Goal: Task Accomplishment & Management: Manage account settings

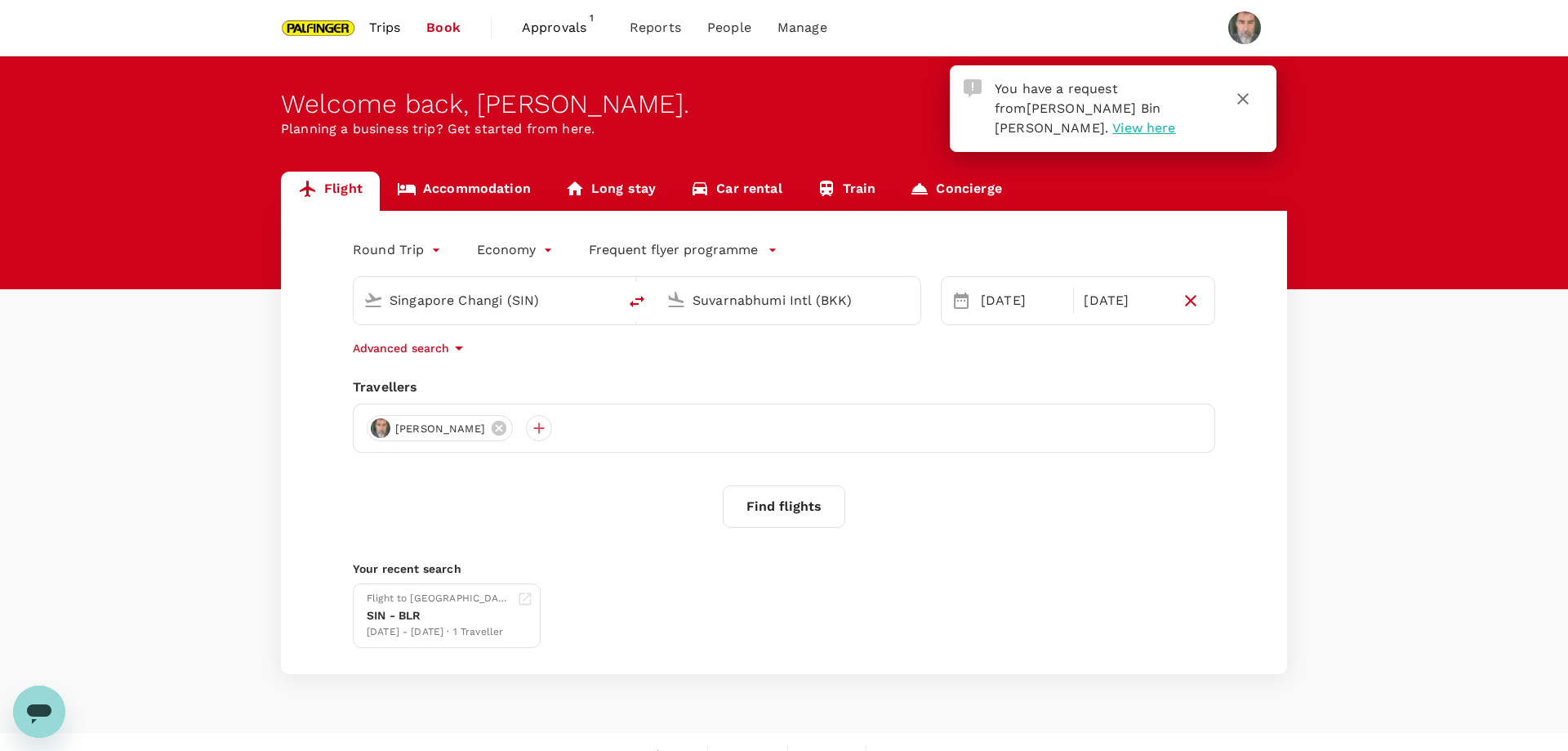
click at [566, 29] on span "Approvals" at bounding box center [562, 28] width 82 height 20
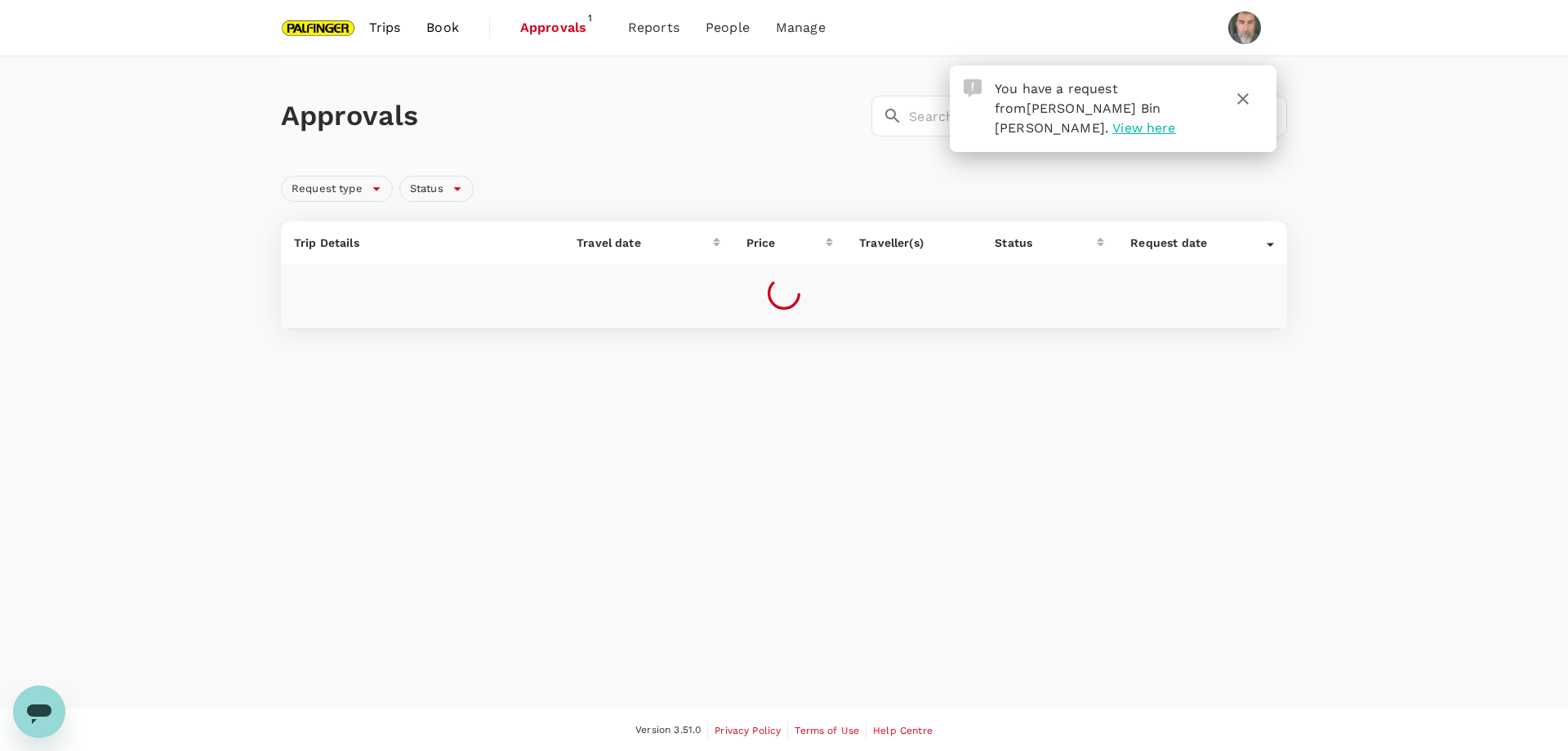
click at [1112, 132] on span "View here" at bounding box center [1144, 127] width 63 height 16
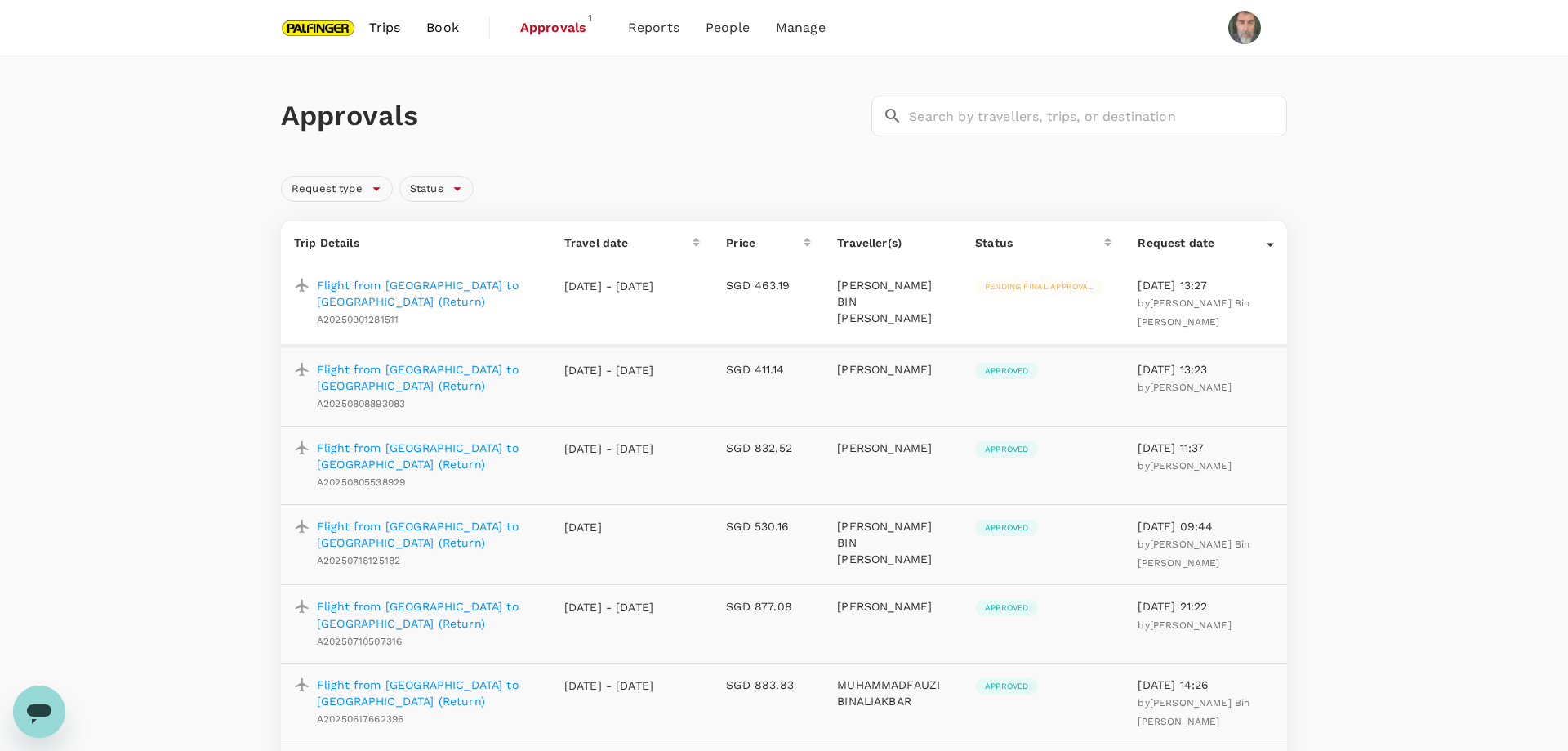
click at [358, 283] on p "Flight from [GEOGRAPHIC_DATA] to [GEOGRAPHIC_DATA] (Return)" at bounding box center [428, 293] width 221 height 33
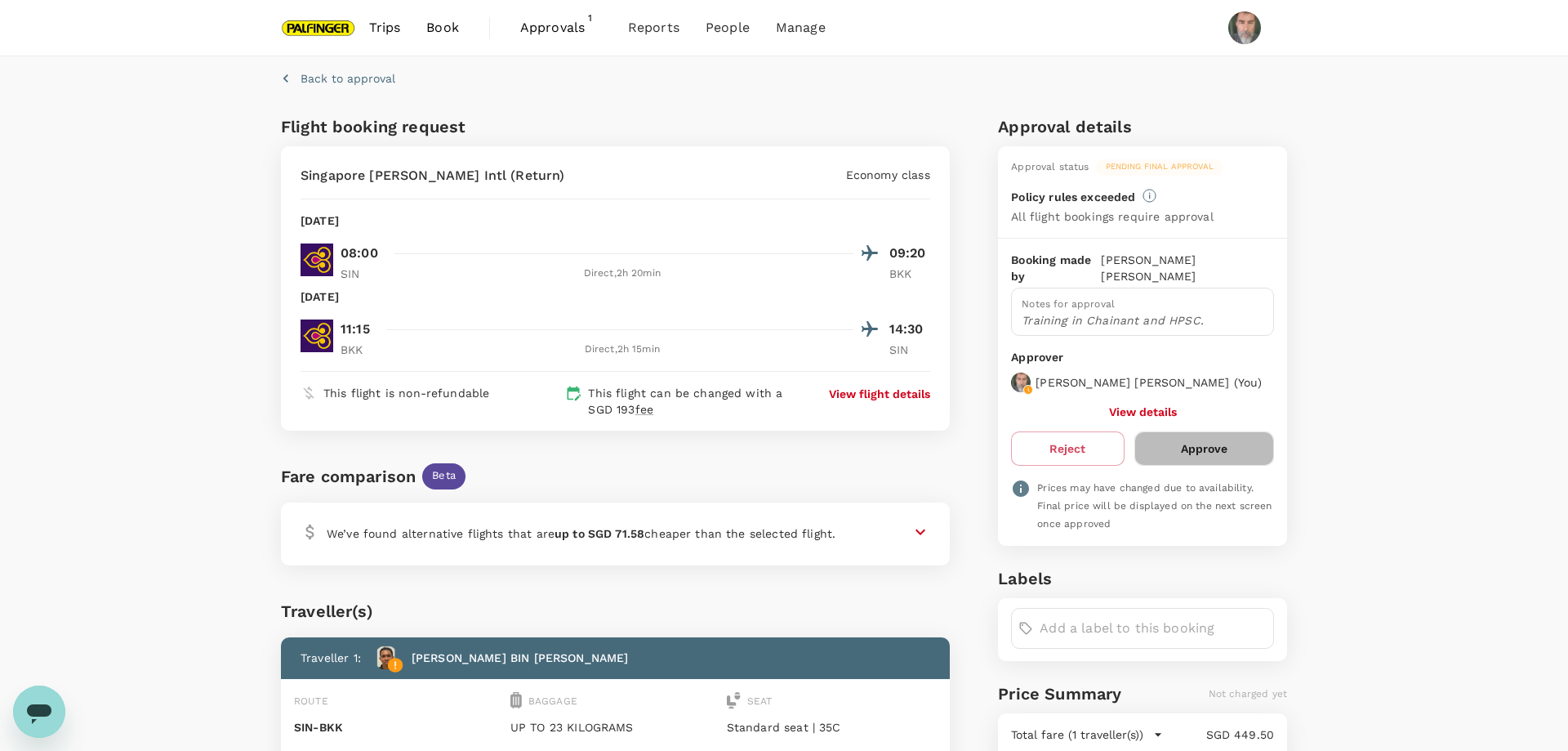
click at [1192, 451] on button "Approve" at bounding box center [1204, 449] width 140 height 35
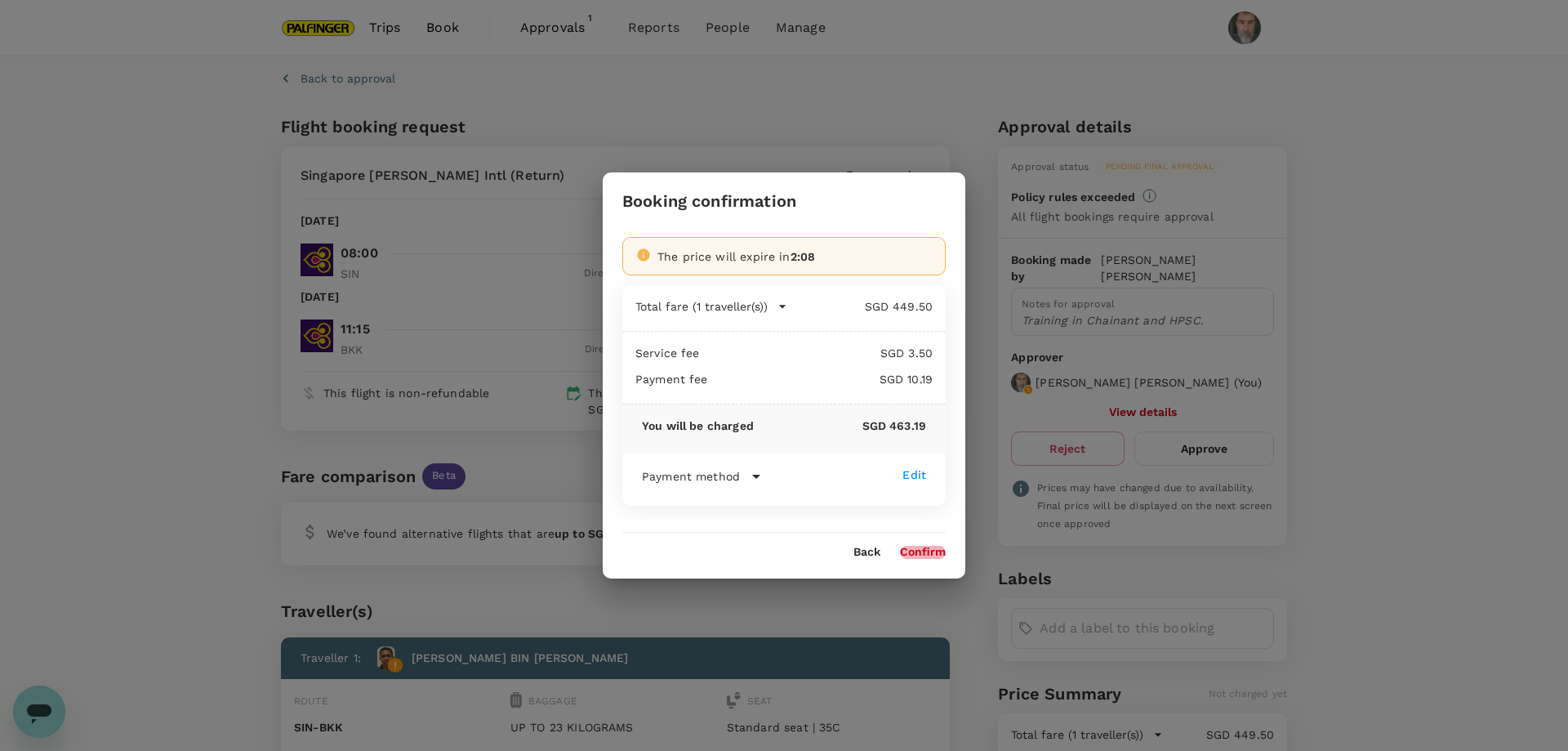
click at [920, 549] on button "Confirm" at bounding box center [922, 553] width 45 height 13
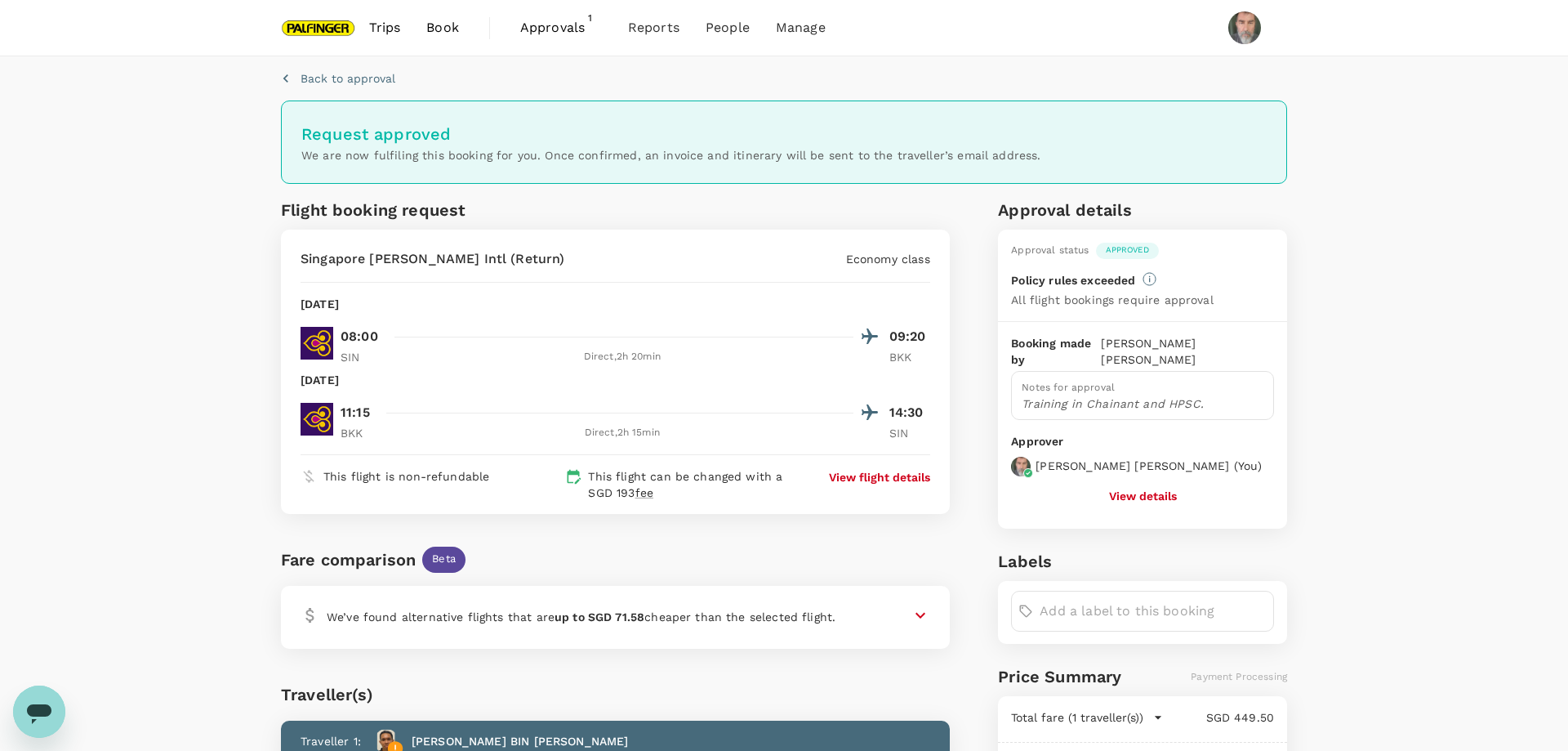
click at [556, 30] on span "Approvals" at bounding box center [561, 28] width 82 height 20
